Goal: Transaction & Acquisition: Purchase product/service

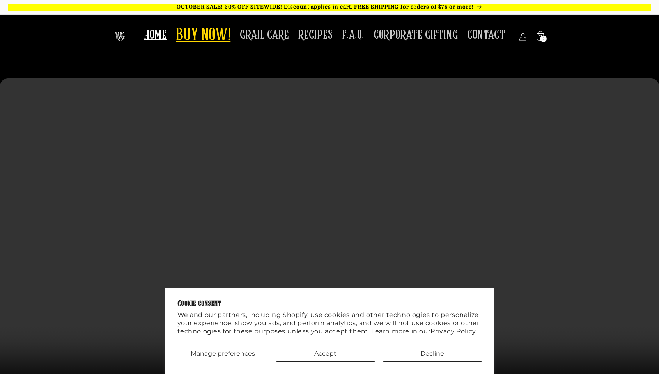
click at [216, 40] on span "BUY NOW!" at bounding box center [203, 35] width 55 height 21
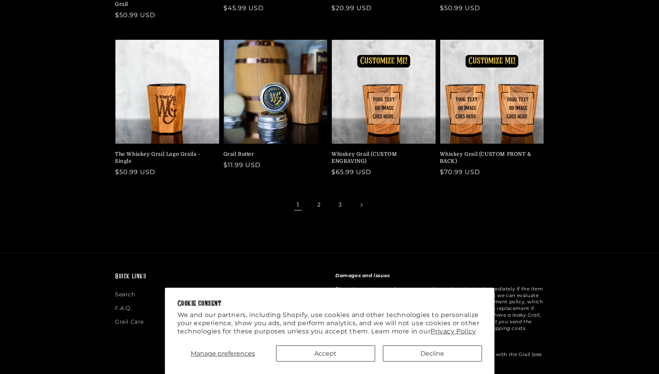
scroll to position [311, 0]
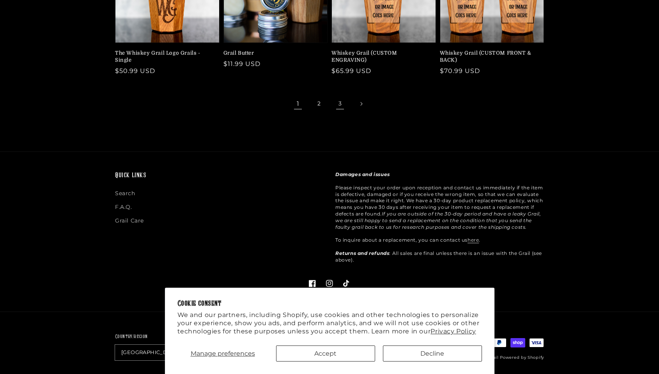
click at [343, 98] on link "3" at bounding box center [340, 103] width 17 height 17
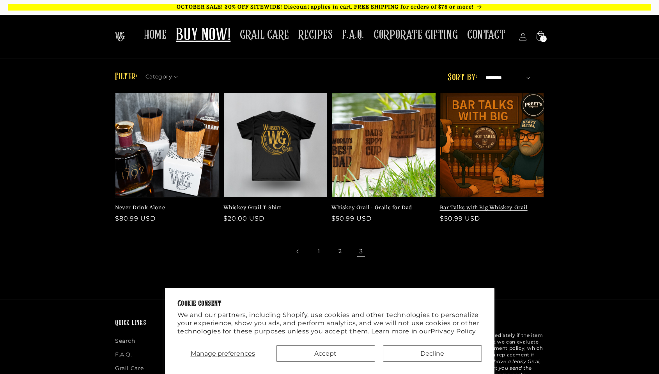
click at [483, 204] on link "Bar Talks with Big Whiskey Grail" at bounding box center [490, 207] width 100 height 7
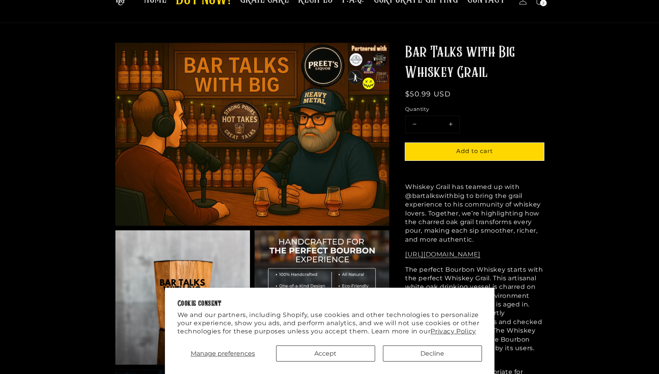
scroll to position [51, 0]
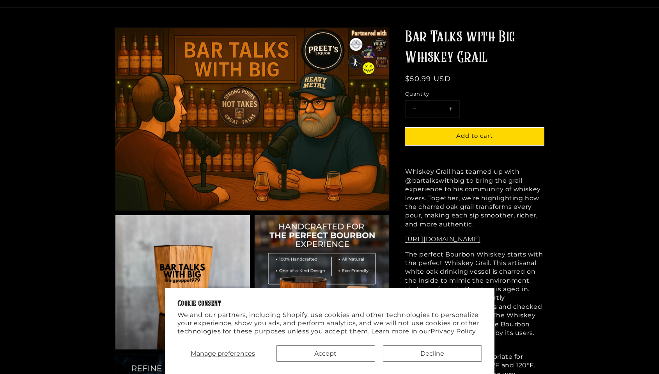
click at [213, 258] on img at bounding box center [182, 282] width 135 height 134
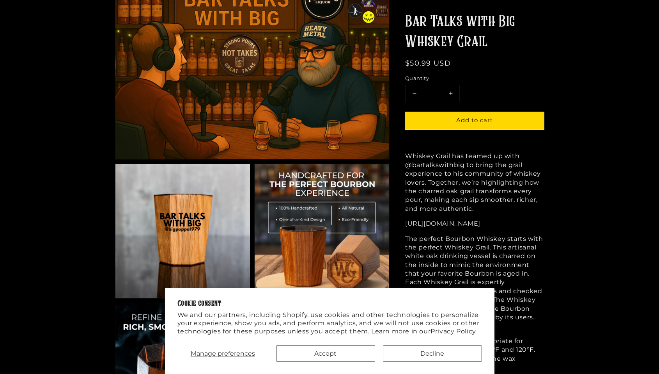
scroll to position [103, 0]
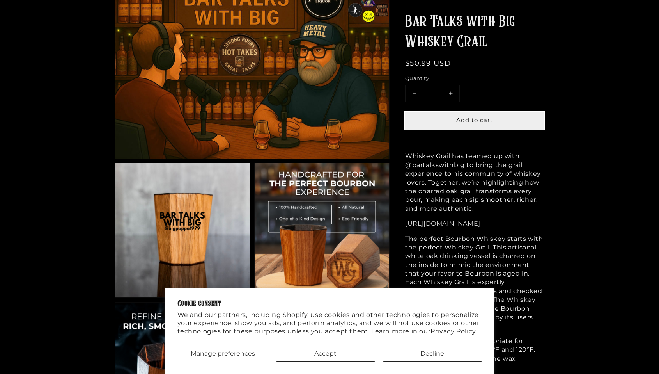
click at [493, 125] on button "Add to cart" at bounding box center [474, 121] width 139 height 18
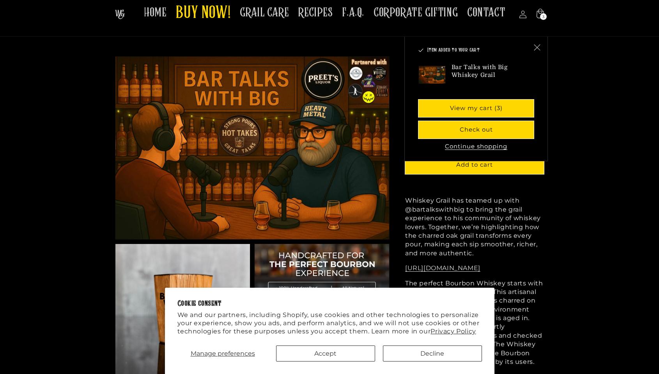
scroll to position [23, 0]
click at [538, 46] on icon "Close" at bounding box center [537, 46] width 7 height 7
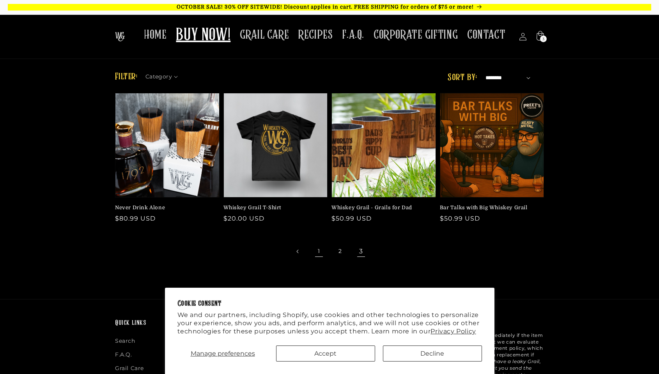
click at [320, 252] on link "1" at bounding box center [319, 251] width 17 height 17
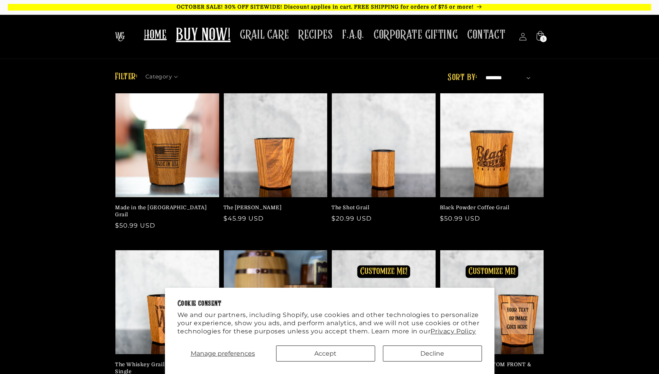
click at [155, 32] on span "HOME" at bounding box center [155, 34] width 23 height 15
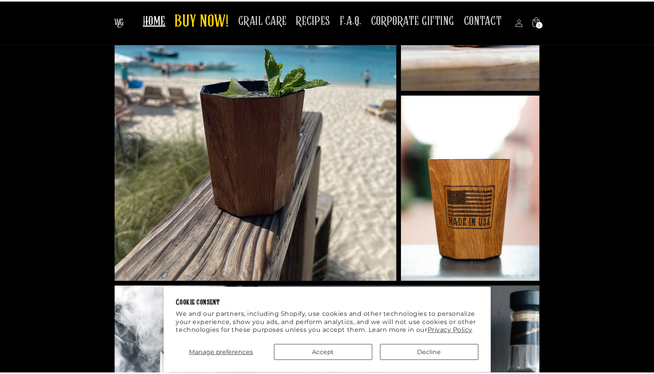
scroll to position [1280, 0]
